Goal: Check status: Check status

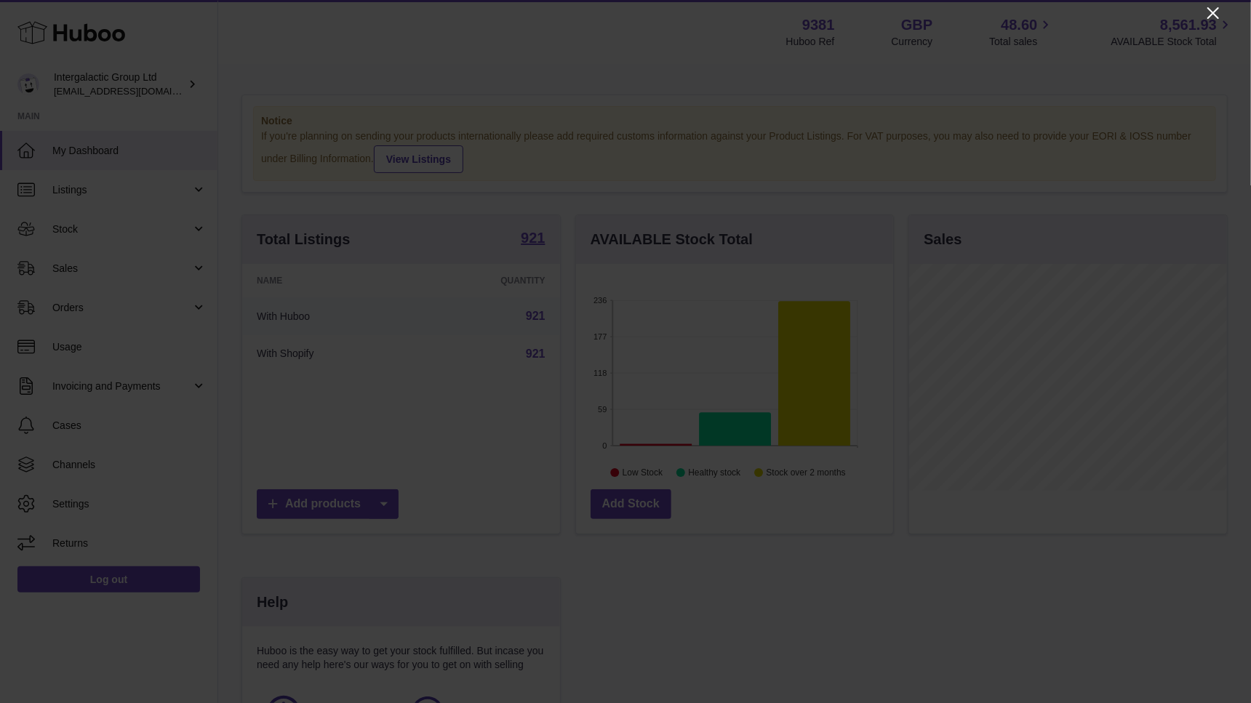
click at [937, 10] on icon "Close" at bounding box center [1212, 12] width 17 height 17
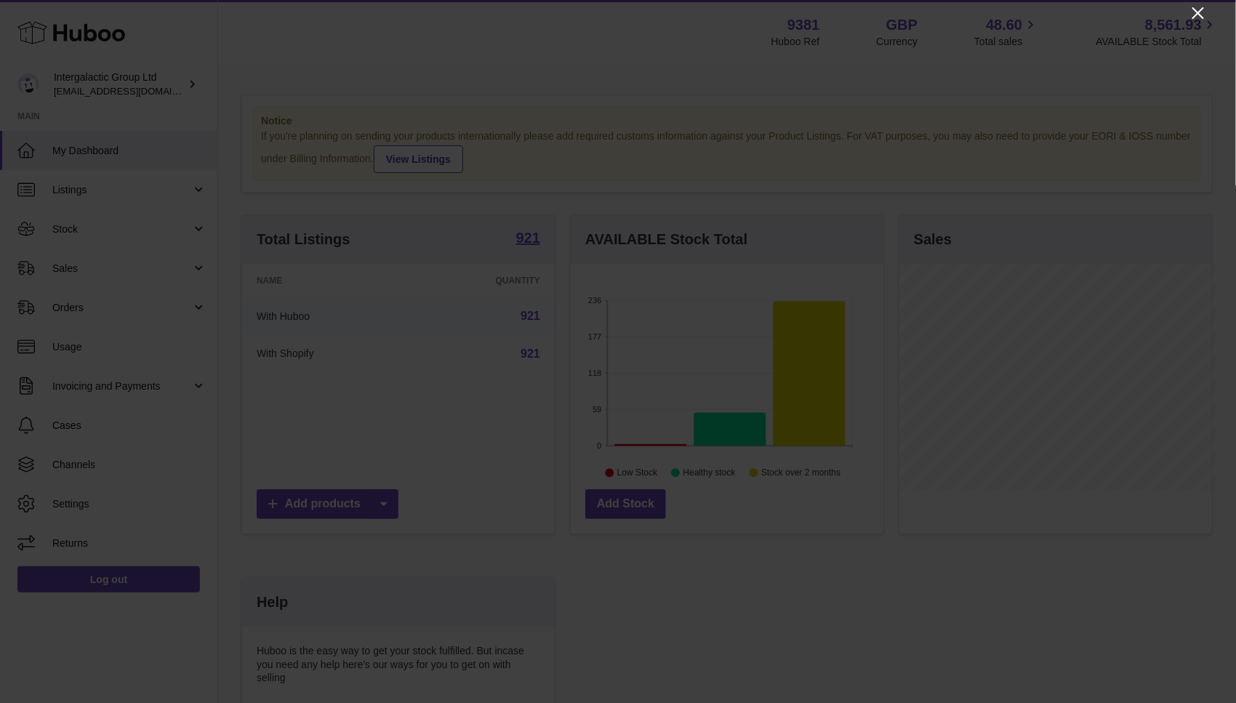
scroll to position [726990, 726904]
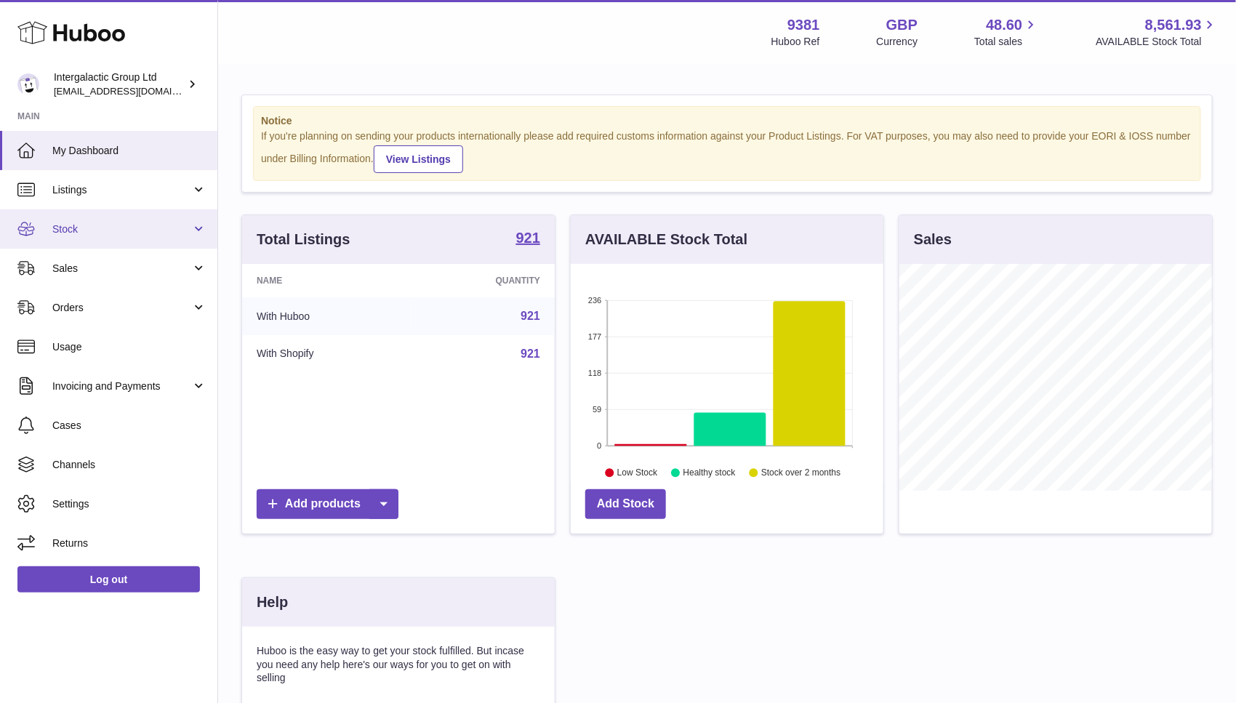
click at [153, 229] on span "Stock" at bounding box center [121, 230] width 139 height 14
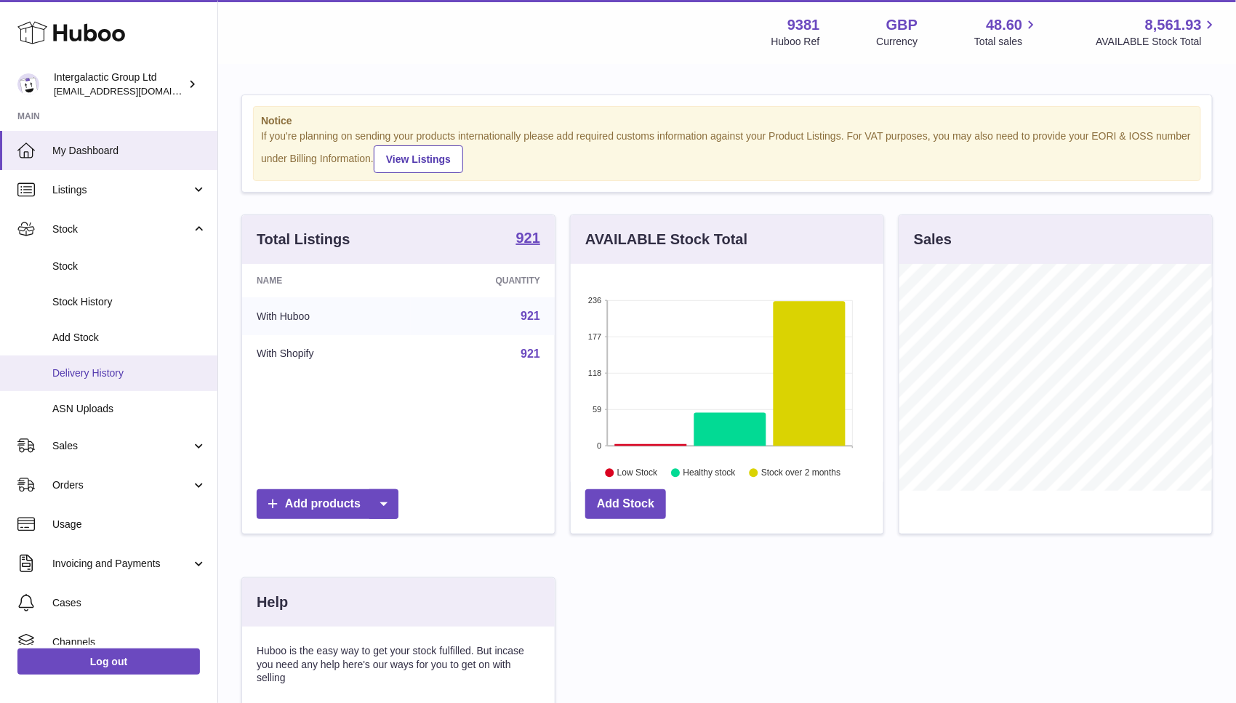
click at [92, 377] on span "Delivery History" at bounding box center [129, 374] width 154 height 14
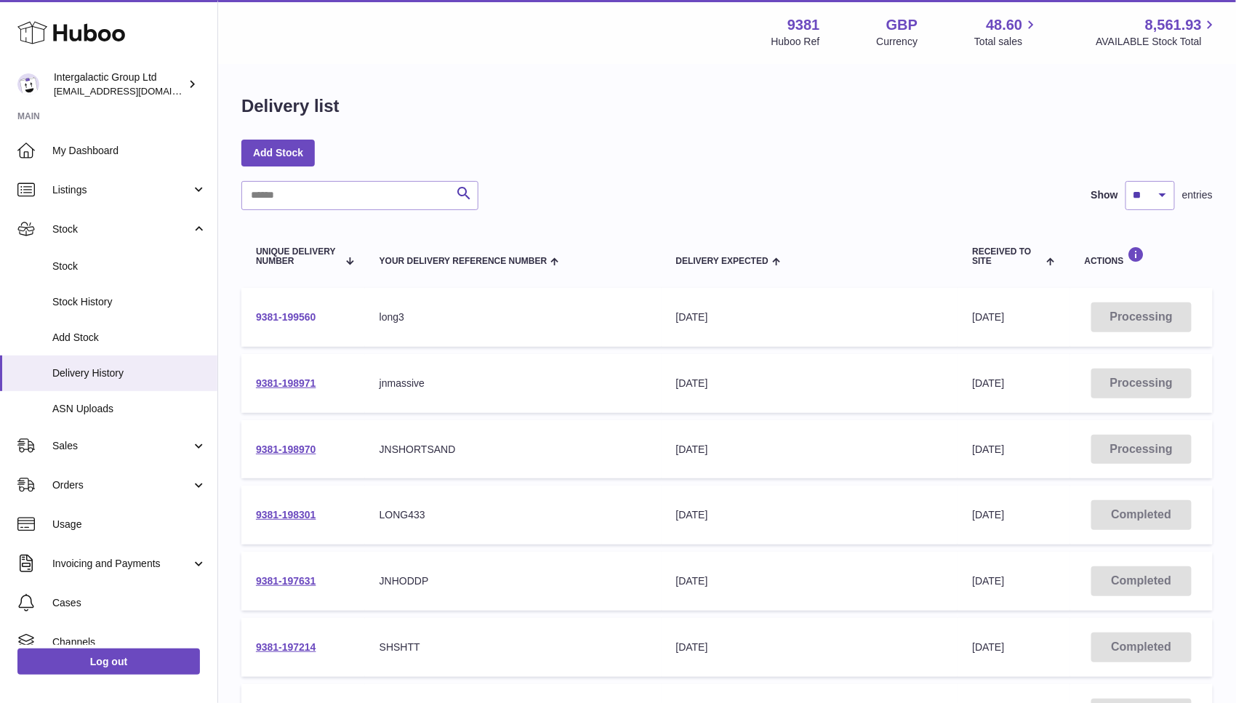
click at [300, 321] on link "9381-199560" at bounding box center [286, 317] width 60 height 12
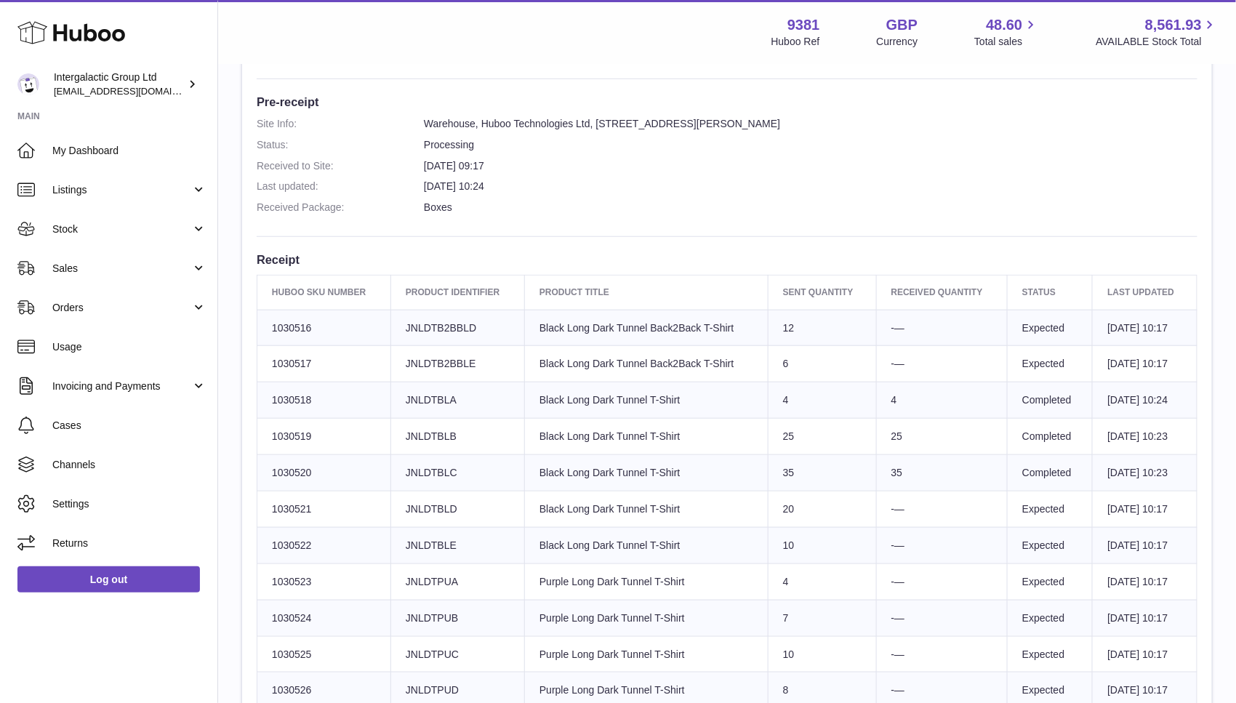
scroll to position [9, 0]
